Goal: Task Accomplishment & Management: Manage account settings

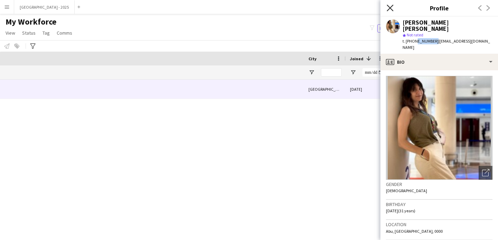
scroll to position [0, 406]
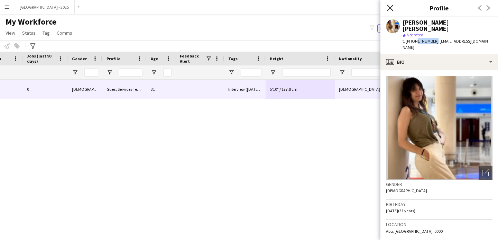
click at [389, 10] on icon "Close pop-in" at bounding box center [390, 7] width 7 height 7
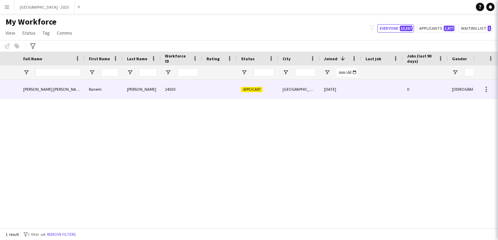
scroll to position [0, 0]
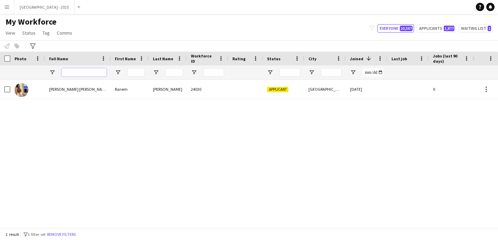
click at [84, 72] on input "Full Name Filter Input" at bounding box center [84, 72] width 45 height 8
click at [76, 235] on button "Remove filters" at bounding box center [61, 235] width 31 height 8
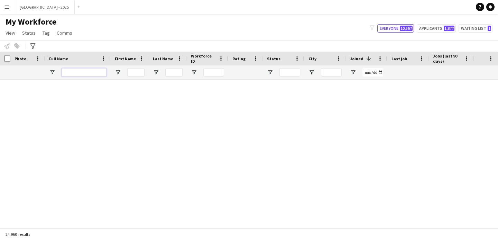
click at [87, 72] on input "Full Name Filter Input" at bounding box center [84, 72] width 45 height 8
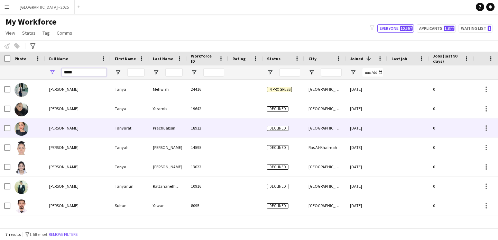
type input "*****"
click at [70, 132] on div "[PERSON_NAME]" at bounding box center [78, 127] width 66 height 19
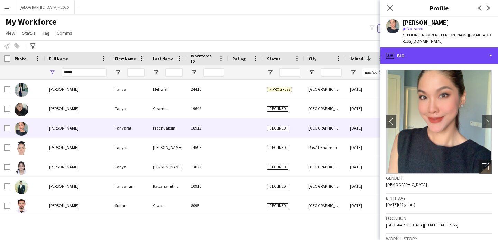
click at [458, 53] on div "profile Bio" at bounding box center [440, 55] width 118 height 17
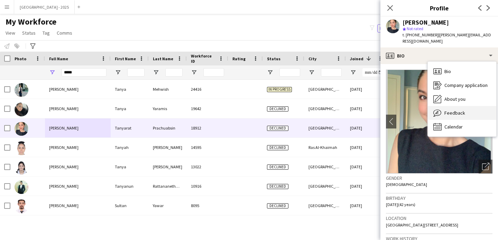
click at [469, 109] on div "Feedback Feedback" at bounding box center [462, 113] width 69 height 14
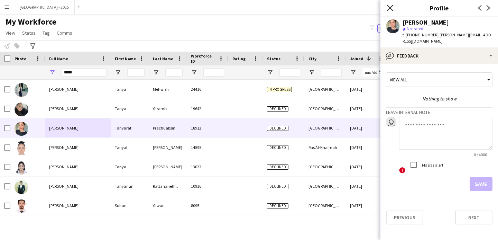
click at [390, 8] on icon at bounding box center [390, 7] width 7 height 7
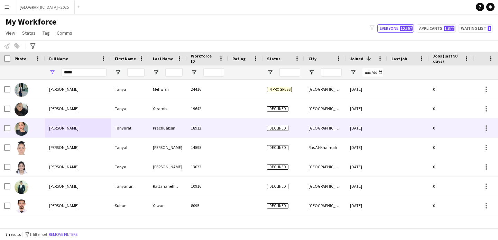
click at [249, 123] on div at bounding box center [245, 127] width 35 height 19
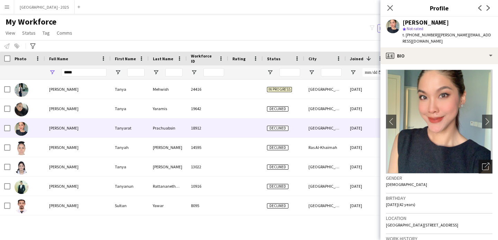
click at [483, 163] on icon "Open photos pop-in" at bounding box center [486, 166] width 7 height 7
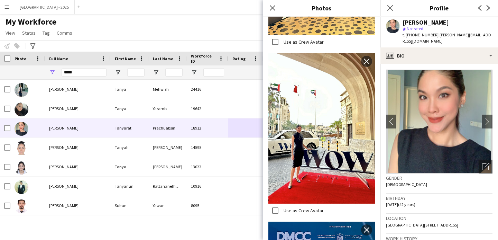
scroll to position [1859, 0]
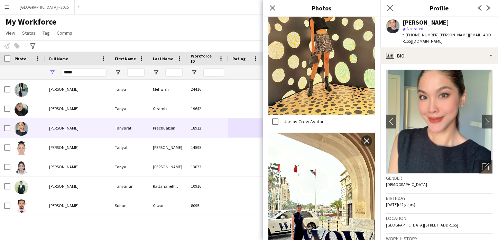
click at [387, 4] on app-icon "Close pop-in" at bounding box center [390, 8] width 8 height 8
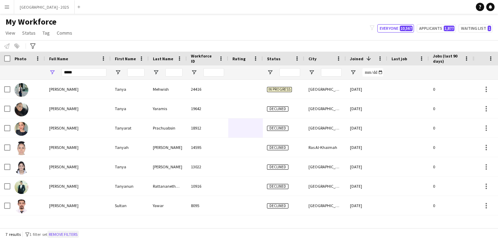
click at [75, 233] on button "Remove filters" at bounding box center [62, 235] width 31 height 8
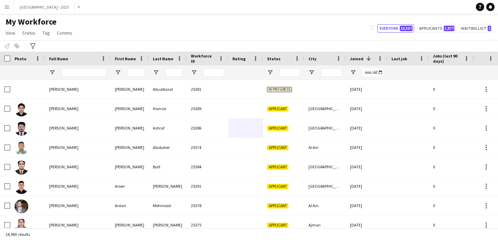
drag, startPoint x: 84, startPoint y: 79, endPoint x: 84, endPoint y: 73, distance: 5.2
click at [84, 78] on div at bounding box center [84, 72] width 45 height 14
click at [84, 73] on input "Full Name Filter Input" at bounding box center [84, 72] width 45 height 8
paste input "**********"
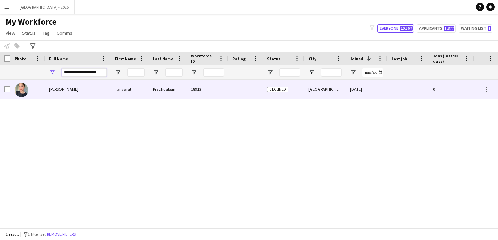
type input "**********"
click at [107, 95] on div "[PERSON_NAME]" at bounding box center [78, 89] width 66 height 19
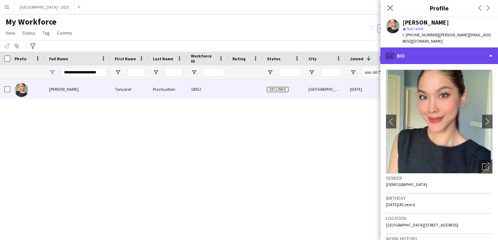
click at [402, 54] on div "profile Bio" at bounding box center [440, 55] width 118 height 17
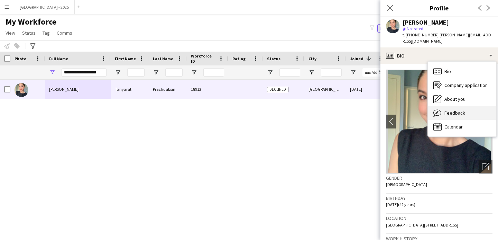
click at [450, 106] on div "Feedback Feedback" at bounding box center [462, 113] width 69 height 14
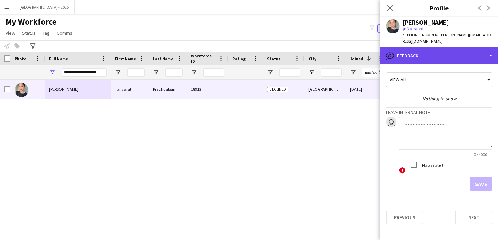
click at [433, 50] on div "bubble-pencil Feedback" at bounding box center [440, 55] width 118 height 17
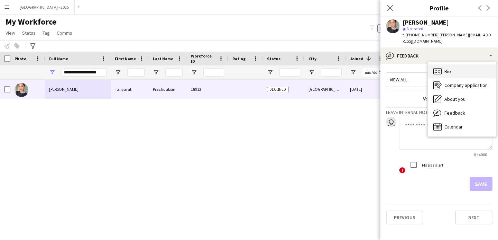
click at [446, 68] on span "Bio" at bounding box center [448, 71] width 7 height 6
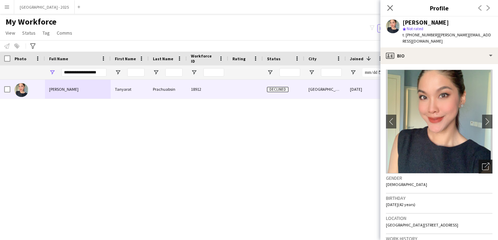
click at [479, 160] on div "Open photos pop-in" at bounding box center [486, 167] width 14 height 14
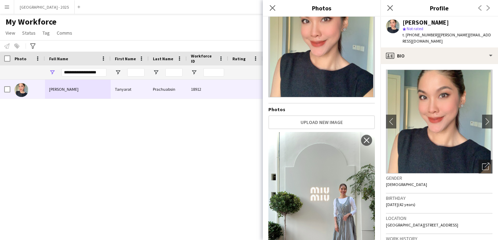
scroll to position [37, 0]
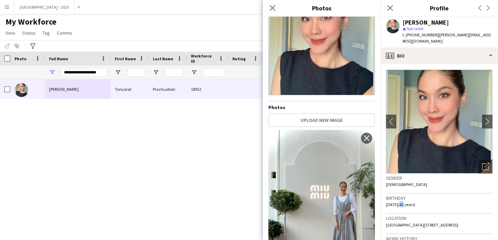
drag, startPoint x: 407, startPoint y: 197, endPoint x: 415, endPoint y: 197, distance: 8.3
click at [410, 202] on span "[DATE] (42 years)" at bounding box center [400, 204] width 29 height 5
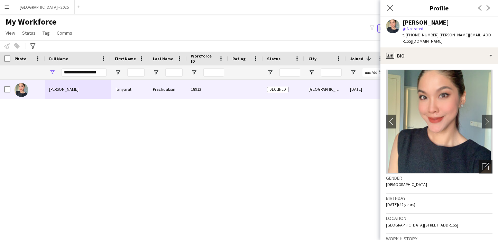
click at [483, 163] on icon "Open photos pop-in" at bounding box center [486, 166] width 7 height 7
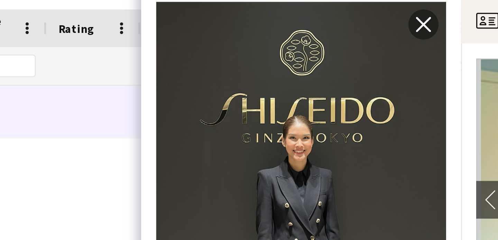
scroll to position [944, 0]
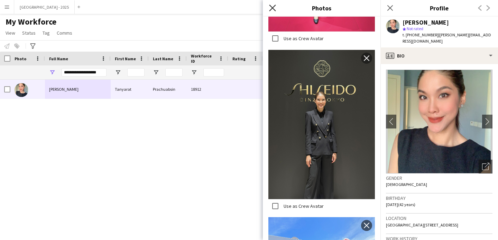
click at [273, 9] on icon "Close pop-in" at bounding box center [272, 7] width 7 height 7
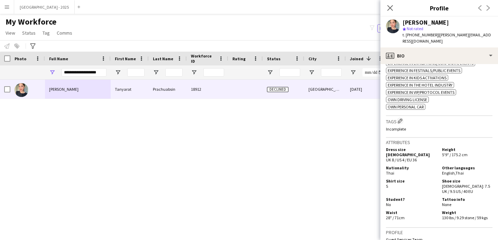
scroll to position [263, 0]
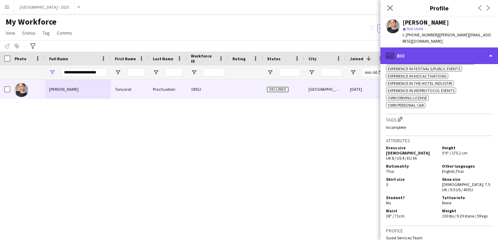
click at [447, 47] on div "profile Bio" at bounding box center [440, 55] width 118 height 17
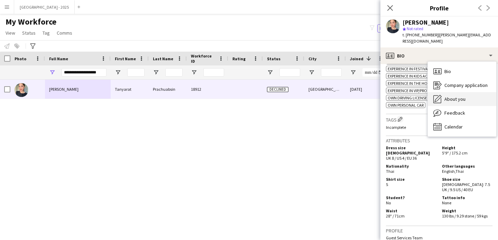
click at [459, 92] on div "About you About you" at bounding box center [462, 99] width 69 height 14
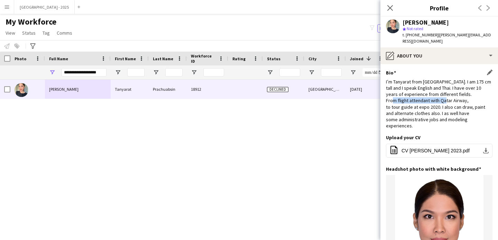
drag, startPoint x: 409, startPoint y: 93, endPoint x: 463, endPoint y: 94, distance: 54.0
click at [463, 94] on div "I’m Tanyarat from [GEOGRAPHIC_DATA]. I am 175 cm tall and I speak English and T…" at bounding box center [439, 104] width 107 height 51
click at [462, 107] on div "I’m Tanyarat from [GEOGRAPHIC_DATA]. I am 175 cm tall and I speak English and T…" at bounding box center [439, 104] width 107 height 51
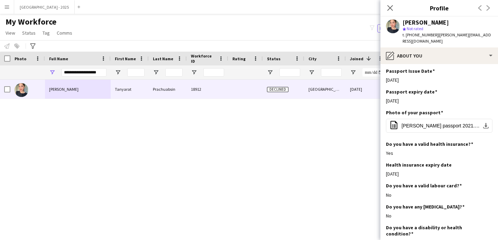
scroll to position [661, 0]
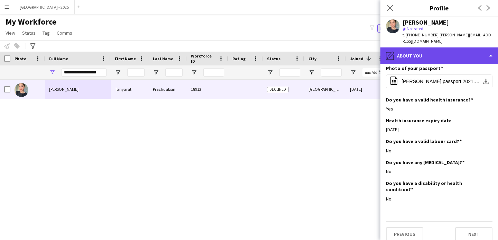
click at [443, 53] on div "pencil4 About you" at bounding box center [440, 55] width 118 height 17
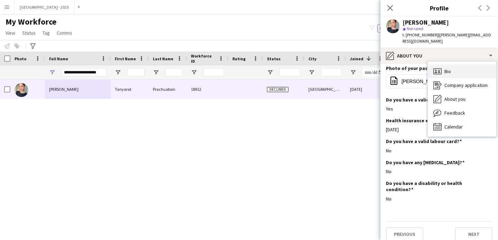
click at [458, 65] on div "Bio Bio" at bounding box center [462, 71] width 69 height 14
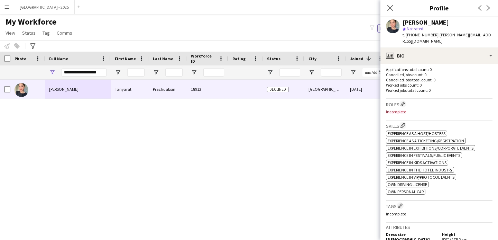
scroll to position [177, 0]
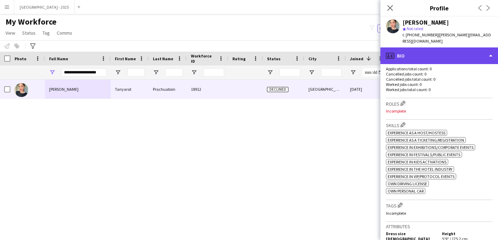
click at [445, 54] on div "profile Bio" at bounding box center [440, 55] width 118 height 17
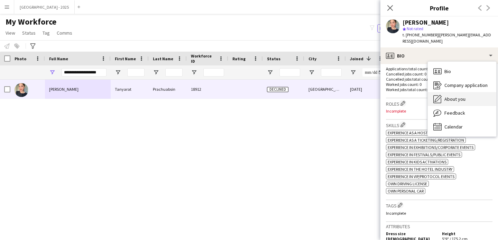
click at [458, 96] on span "About you" at bounding box center [455, 99] width 21 height 6
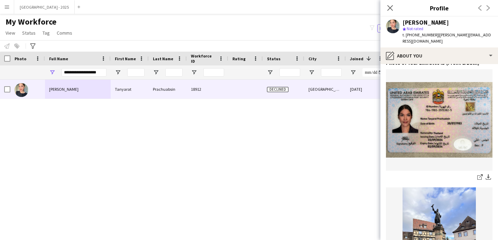
scroll to position [333, 0]
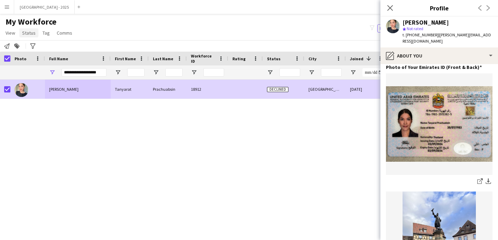
click at [28, 33] on span "Status" at bounding box center [28, 33] width 13 height 6
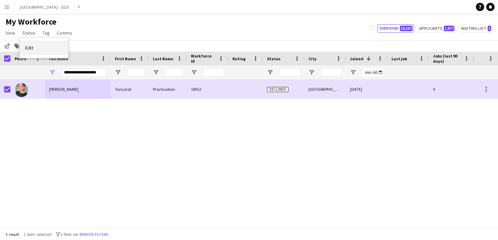
click at [33, 46] on span "Edit" at bounding box center [29, 48] width 8 height 6
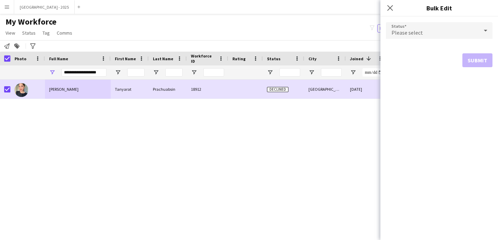
click at [415, 27] on div "Please select" at bounding box center [432, 30] width 93 height 17
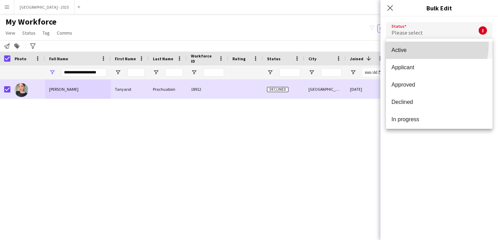
click at [418, 44] on mat-option "Active" at bounding box center [439, 50] width 107 height 17
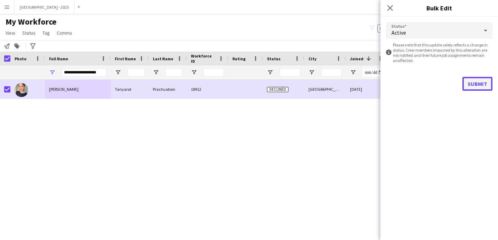
click at [481, 85] on button "Submit" at bounding box center [478, 84] width 30 height 14
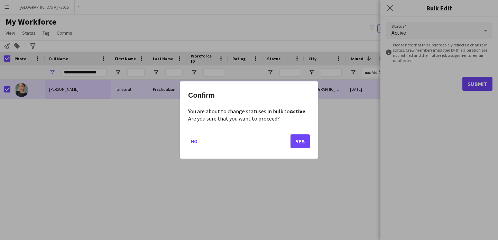
click at [297, 149] on mat-dialog-actions "No Yes" at bounding box center [249, 143] width 122 height 29
click at [297, 140] on button "Yes" at bounding box center [300, 141] width 19 height 14
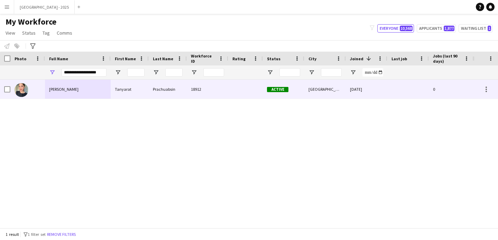
click at [65, 89] on span "[PERSON_NAME]" at bounding box center [63, 89] width 29 height 5
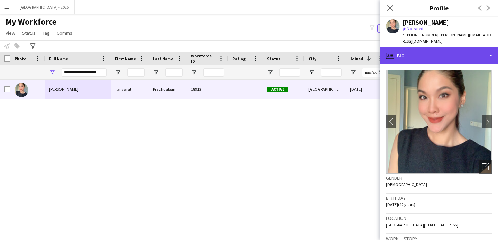
click at [430, 49] on div "profile Bio" at bounding box center [440, 55] width 118 height 17
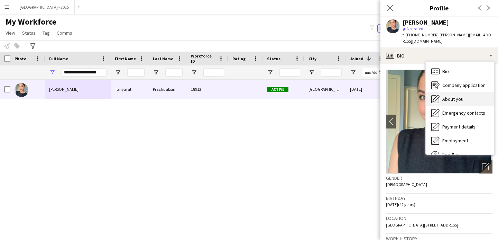
click at [449, 96] on span "About you" at bounding box center [453, 99] width 21 height 6
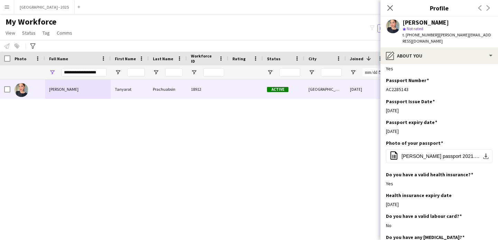
scroll to position [596, 0]
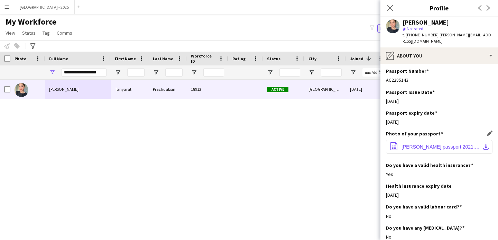
click at [430, 144] on span "[PERSON_NAME] passport 2021.pdf" at bounding box center [441, 147] width 78 height 6
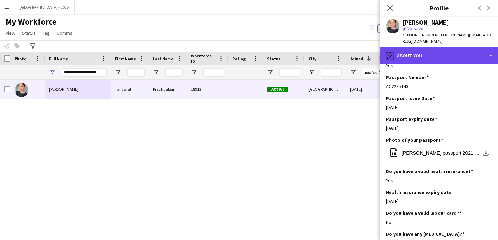
click at [422, 55] on div "pencil4 About you" at bounding box center [440, 55] width 118 height 17
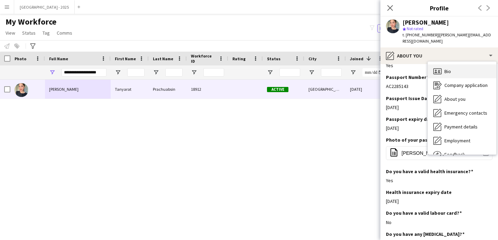
click at [441, 67] on icon "Bio" at bounding box center [438, 71] width 8 height 8
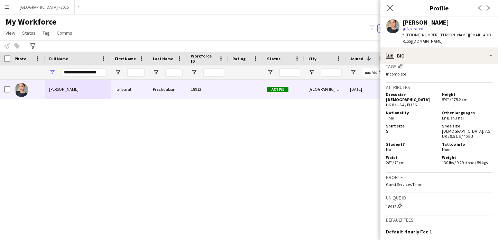
scroll to position [335, 0]
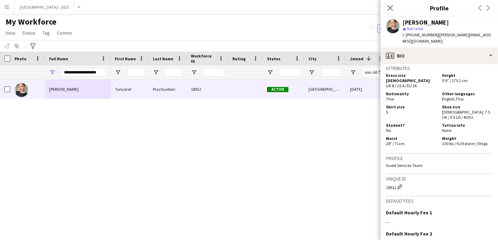
click at [391, 183] on div "18912 Edit crew unique ID" at bounding box center [439, 186] width 107 height 7
copy div "18912 Edit crew unique ID"
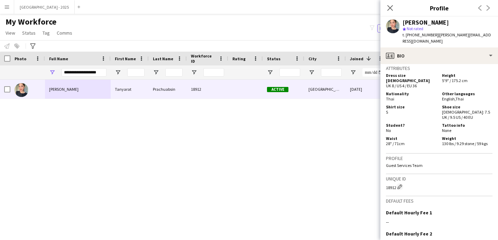
click at [413, 175] on h3 "Unique ID" at bounding box center [439, 178] width 107 height 6
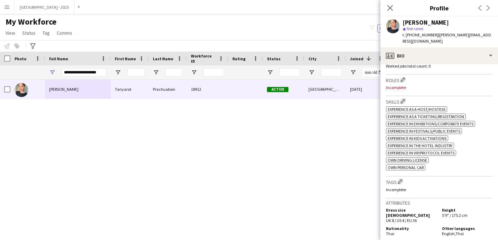
scroll to position [199, 0]
click at [402, 78] on app-icon "Edit crew company roles" at bounding box center [403, 80] width 5 height 5
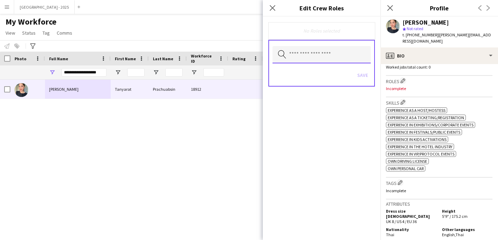
click at [331, 47] on input "text" at bounding box center [322, 54] width 98 height 17
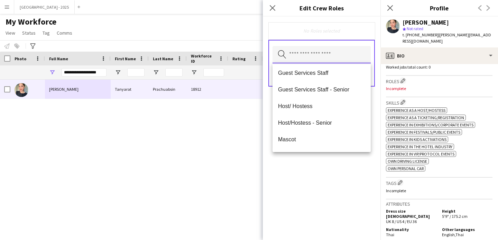
scroll to position [70, 0]
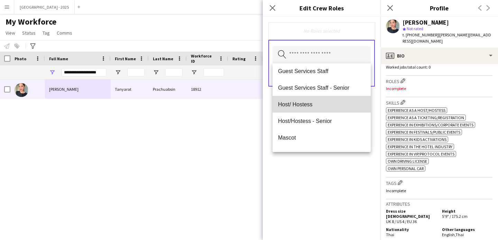
click at [318, 107] on span "Host/ Hostess" at bounding box center [321, 104] width 87 height 7
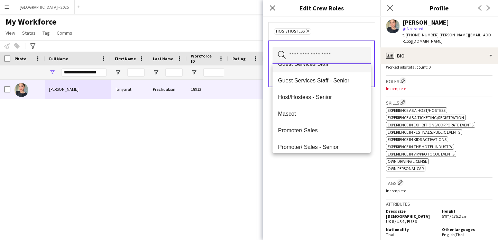
scroll to position [86, 0]
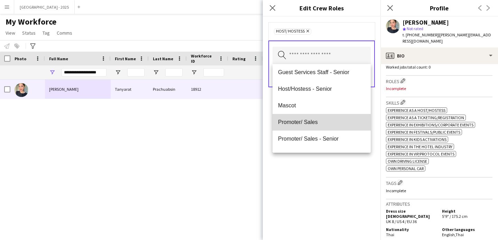
click at [319, 128] on mat-option "Promoter/ Sales" at bounding box center [322, 122] width 98 height 17
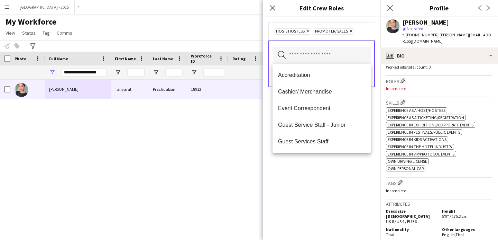
click at [317, 177] on div "Host/ Hostess Remove Promoter/ Sales Remove Search by role type Save" at bounding box center [322, 128] width 118 height 223
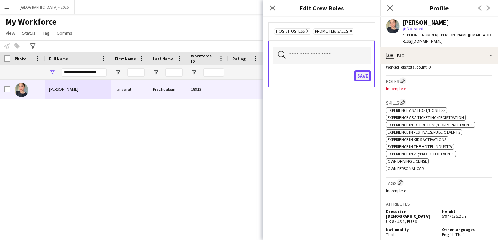
click at [364, 75] on button "Save" at bounding box center [363, 75] width 16 height 11
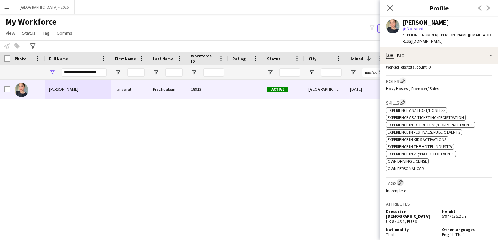
click at [400, 181] on button "Edit crew company tags" at bounding box center [400, 182] width 7 height 7
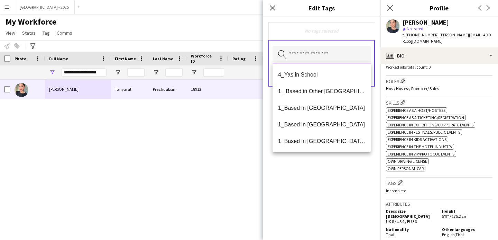
click at [323, 55] on input "text" at bounding box center [322, 54] width 98 height 17
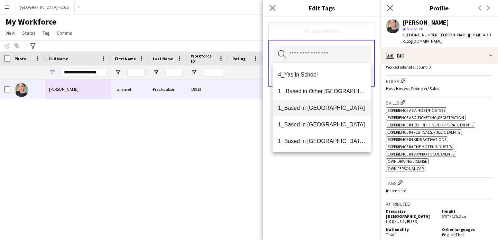
click at [316, 105] on span "1_Based in [GEOGRAPHIC_DATA]" at bounding box center [321, 108] width 87 height 7
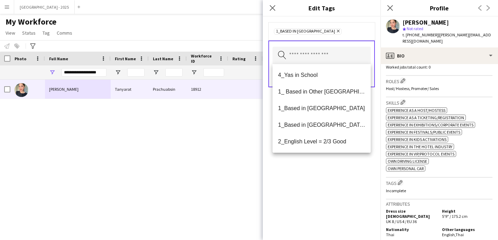
click at [335, 30] on icon "Remove" at bounding box center [337, 31] width 4 height 4
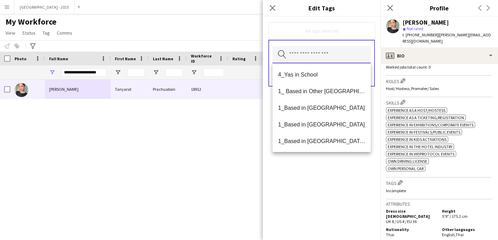
click at [315, 57] on input "text" at bounding box center [322, 54] width 98 height 17
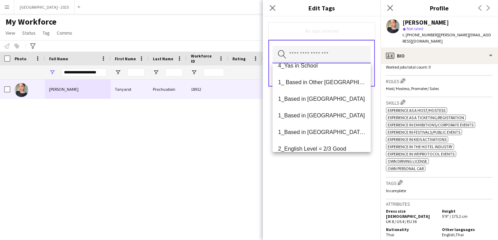
scroll to position [0, 0]
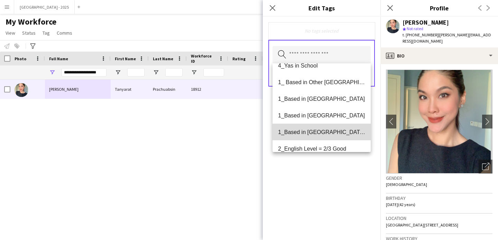
click at [326, 132] on span "1_Based in [GEOGRAPHIC_DATA]/[GEOGRAPHIC_DATA]/Ajman" at bounding box center [321, 132] width 87 height 7
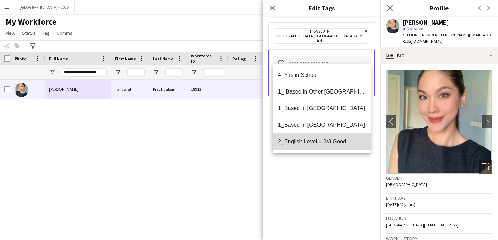
click at [325, 143] on span "2_English Level = 2/3 Good" at bounding box center [321, 141] width 87 height 7
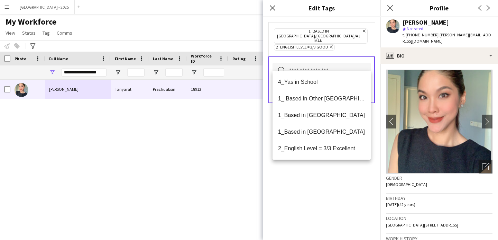
drag, startPoint x: 335, startPoint y: 199, endPoint x: 372, endPoint y: 104, distance: 102.7
click at [335, 198] on div "1_Based in [GEOGRAPHIC_DATA]/[GEOGRAPHIC_DATA]/Ajman Remove 2_English Level = 2…" at bounding box center [322, 128] width 118 height 223
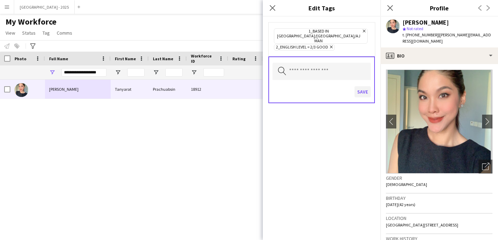
drag, startPoint x: 358, startPoint y: 94, endPoint x: 361, endPoint y: 87, distance: 7.7
click at [361, 87] on form "1_Based in [GEOGRAPHIC_DATA]/[GEOGRAPHIC_DATA]/Ajman Remove 2_English Level = 2…" at bounding box center [322, 70] width 118 height 106
click at [361, 87] on button "Save" at bounding box center [363, 91] width 16 height 11
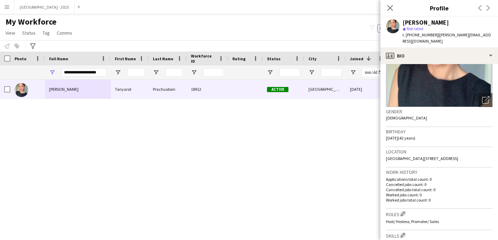
scroll to position [74, 0]
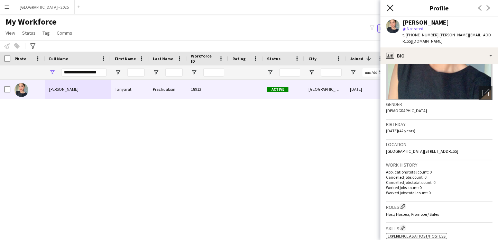
click at [392, 8] on icon "Close pop-in" at bounding box center [390, 7] width 7 height 7
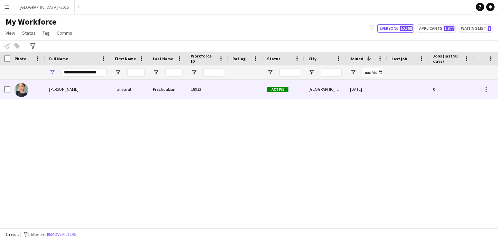
click at [247, 87] on div at bounding box center [245, 89] width 35 height 19
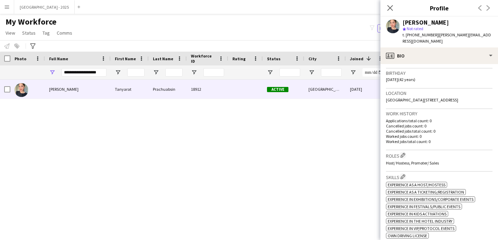
scroll to position [124, 0]
click at [77, 71] on input "**********" at bounding box center [84, 72] width 45 height 8
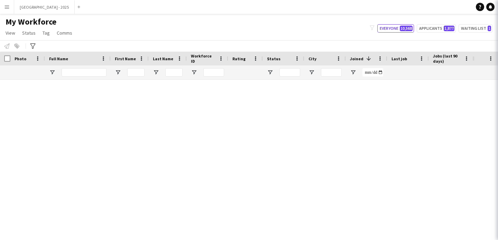
click at [389, 9] on app-navbar "Menu Boards Boards Boards All jobs Status Workforce Workforce My Workforce Recr…" at bounding box center [249, 7] width 498 height 14
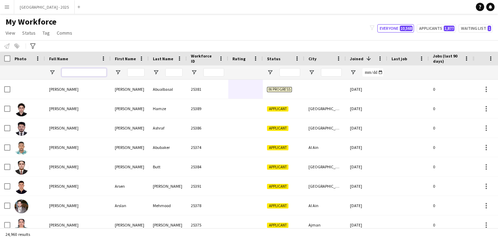
click at [85, 72] on input "Full Name Filter Input" at bounding box center [84, 72] width 45 height 8
paste input "******"
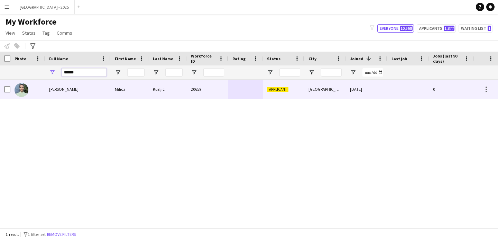
type input "******"
click at [68, 95] on div "[PERSON_NAME]" at bounding box center [78, 89] width 66 height 19
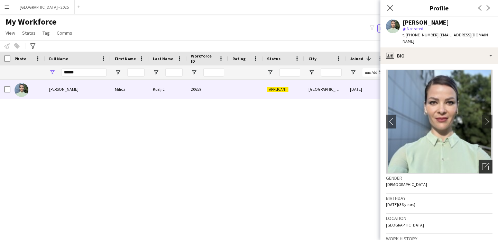
click at [483, 163] on icon "Open photos pop-in" at bounding box center [486, 166] width 7 height 7
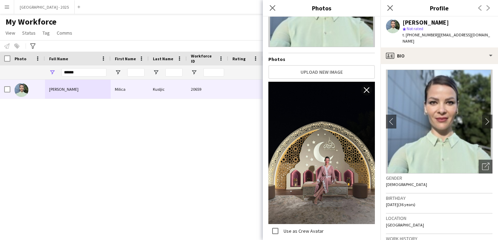
scroll to position [176, 0]
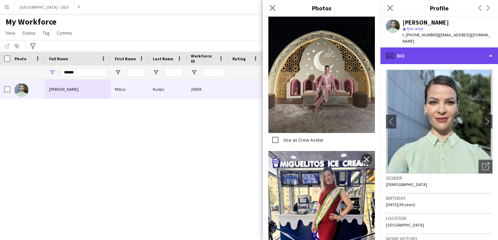
click at [416, 47] on div "profile Bio" at bounding box center [440, 55] width 118 height 17
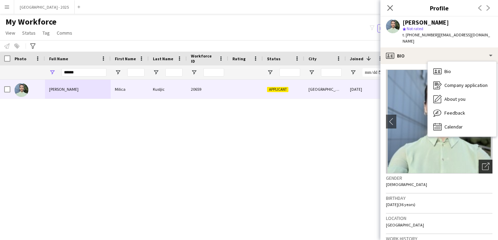
click at [483, 163] on icon "Open photos pop-in" at bounding box center [486, 166] width 7 height 7
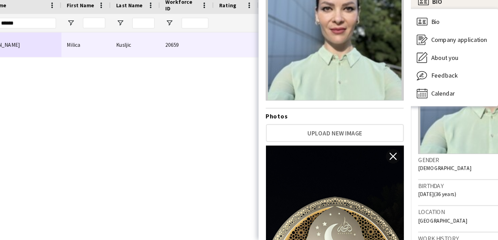
scroll to position [0, 0]
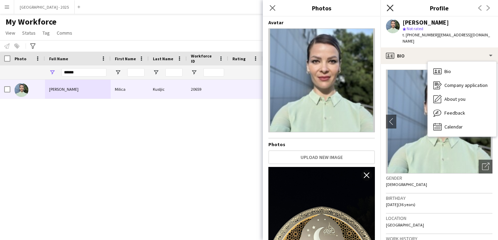
click at [391, 6] on icon "Close pop-in" at bounding box center [390, 7] width 7 height 7
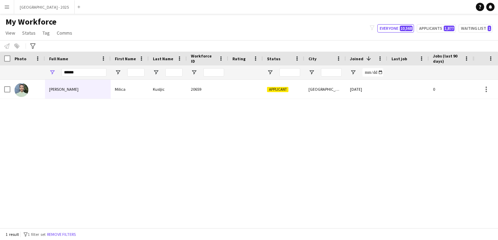
click at [231, 88] on div at bounding box center [245, 89] width 35 height 19
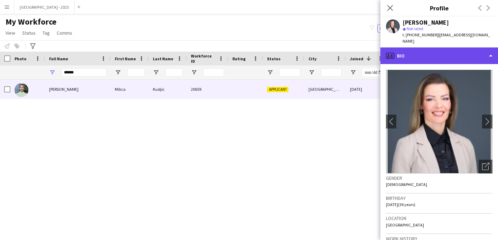
click at [440, 47] on div "profile Bio" at bounding box center [440, 55] width 118 height 17
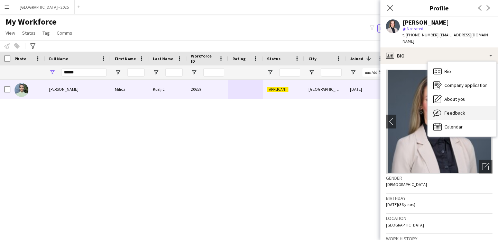
click at [466, 106] on div "Feedback Feedback" at bounding box center [462, 113] width 69 height 14
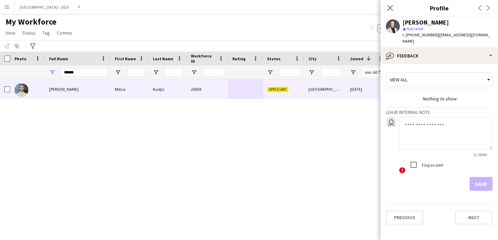
click at [434, 130] on textarea at bounding box center [445, 133] width 93 height 33
type textarea "**********"
click at [479, 177] on button "Save" at bounding box center [481, 184] width 23 height 14
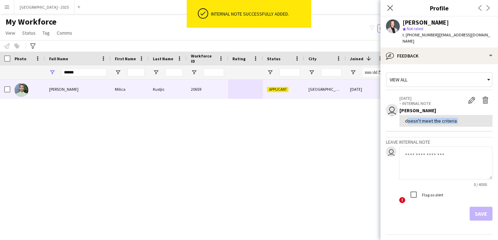
drag, startPoint x: 407, startPoint y: 117, endPoint x: 498, endPoint y: 130, distance: 92.4
click at [498, 130] on app-crew-profile-feedback-tab "View all user [DATE] – INTERNAL NOTE Edit internal note Delete internal note [P…" at bounding box center [440, 152] width 118 height 176
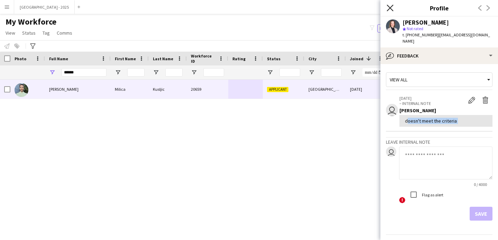
click at [391, 6] on icon "Close pop-in" at bounding box center [390, 7] width 7 height 7
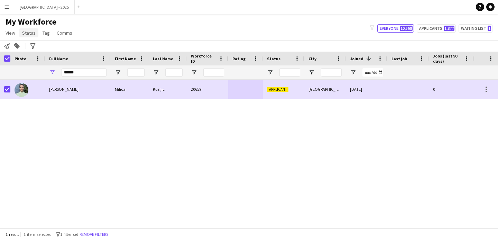
click at [30, 33] on span "Status" at bounding box center [28, 33] width 13 height 6
click at [35, 44] on link "Edit" at bounding box center [44, 47] width 48 height 15
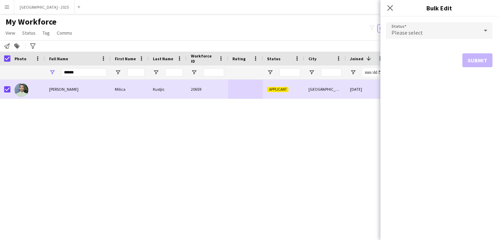
click at [396, 30] on span "Please select" at bounding box center [407, 32] width 31 height 7
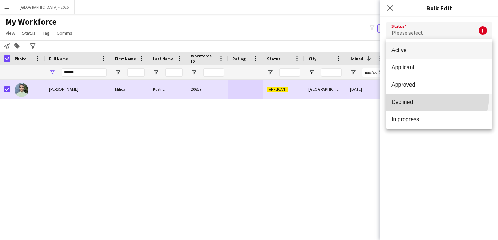
click at [424, 96] on mat-option "Declined" at bounding box center [439, 101] width 107 height 17
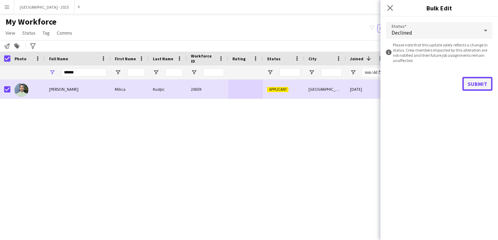
click at [481, 84] on button "Submit" at bounding box center [478, 84] width 30 height 14
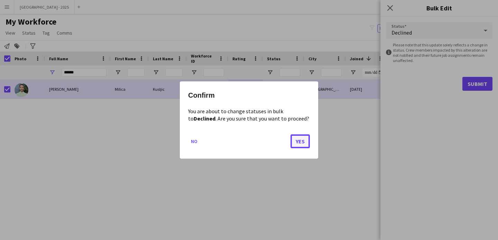
click at [303, 136] on button "Yes" at bounding box center [300, 141] width 19 height 14
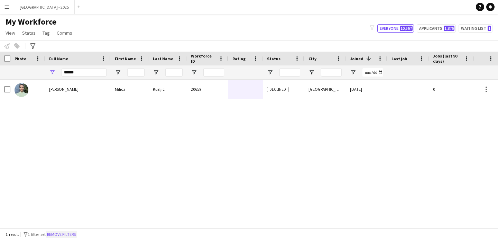
click at [69, 232] on button "Remove filters" at bounding box center [61, 235] width 31 height 8
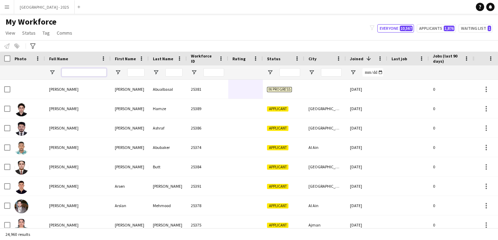
click at [76, 71] on input "Full Name Filter Input" at bounding box center [84, 72] width 45 height 8
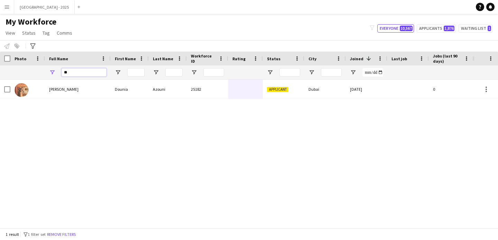
type input "*"
